Goal: Transaction & Acquisition: Purchase product/service

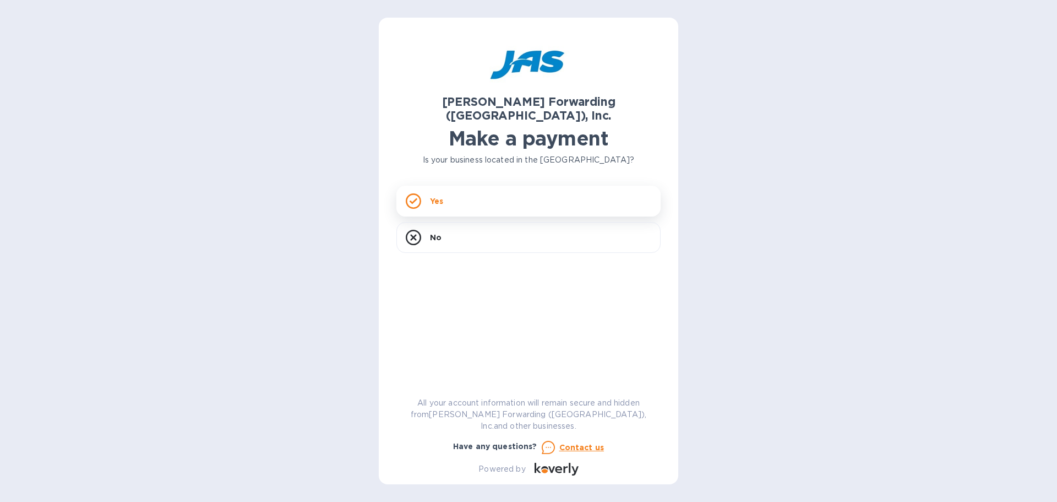
click at [445, 186] on div "Yes" at bounding box center [528, 201] width 264 height 31
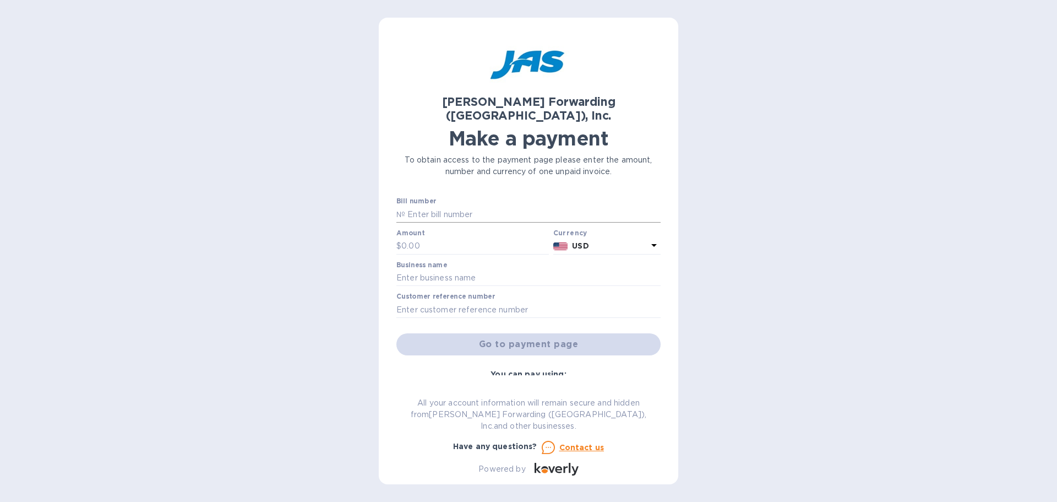
click at [469, 206] on input "text" at bounding box center [532, 214] width 255 height 17
type input "CVG503320045"
type input "13,165.00"
click at [491, 271] on input "text" at bounding box center [528, 278] width 264 height 17
type input "Galerie"
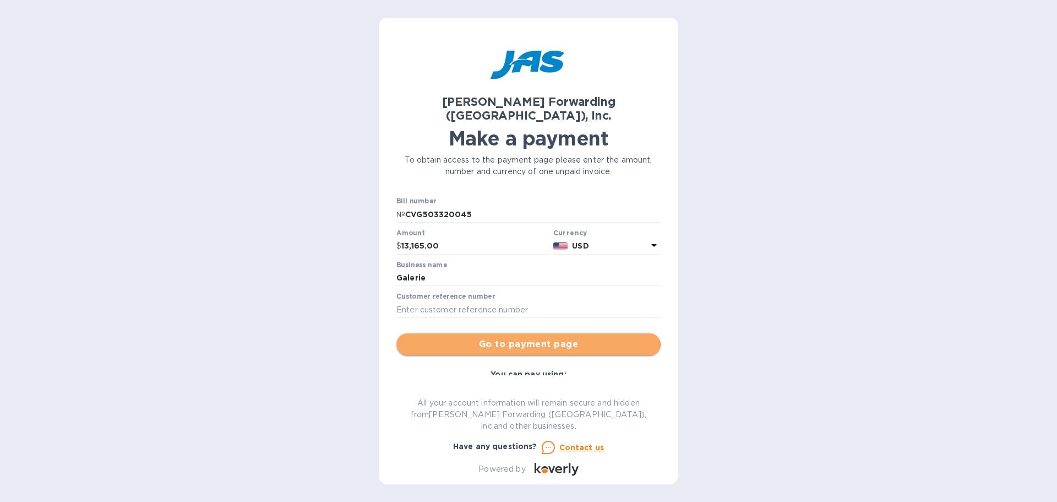
click at [527, 337] on span "Go to payment page" at bounding box center [528, 343] width 247 height 13
